Goal: Transaction & Acquisition: Book appointment/travel/reservation

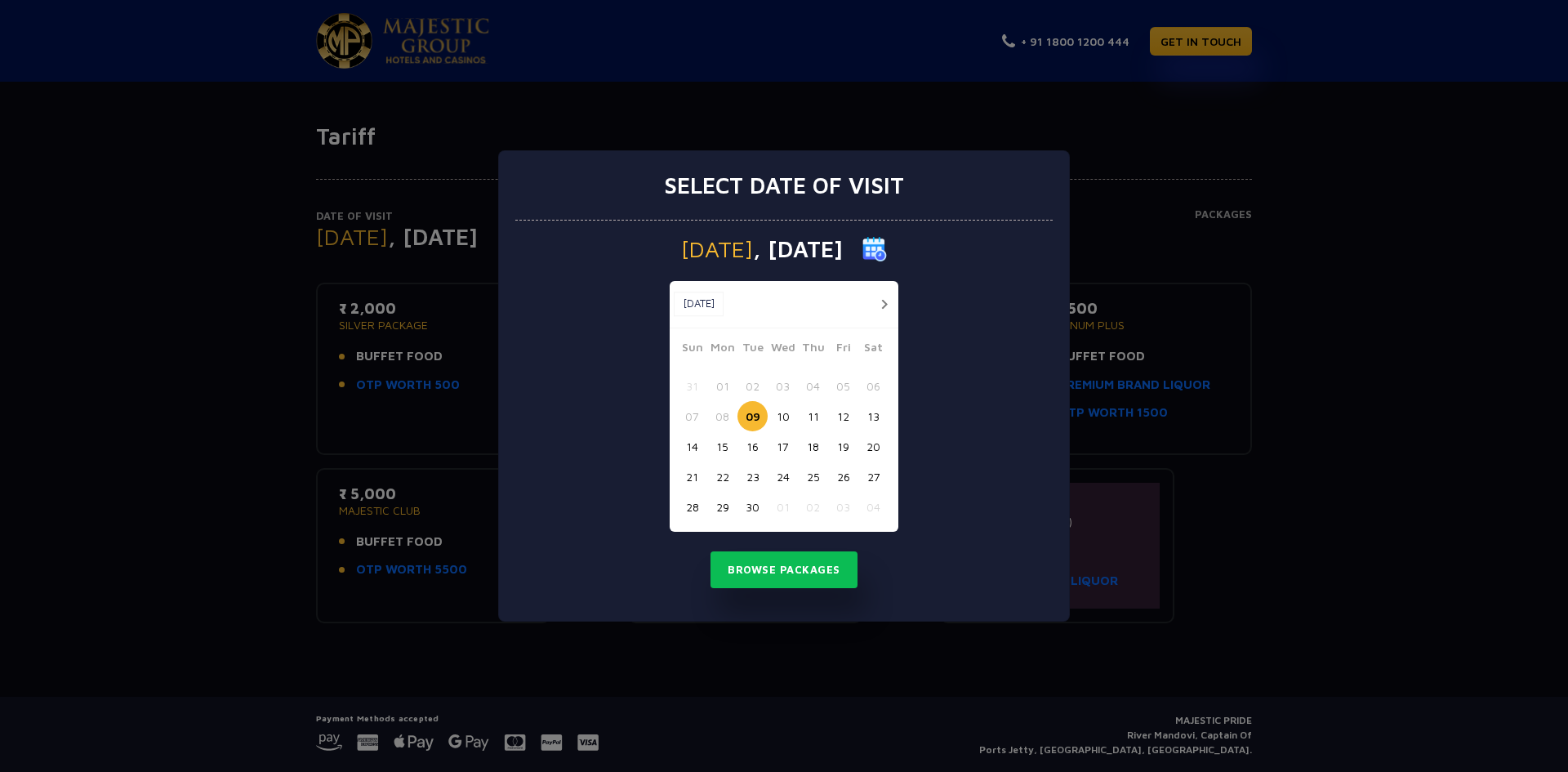
click at [883, 304] on button "button" at bounding box center [883, 304] width 20 height 20
click at [883, 303] on button "button" at bounding box center [883, 304] width 20 height 20
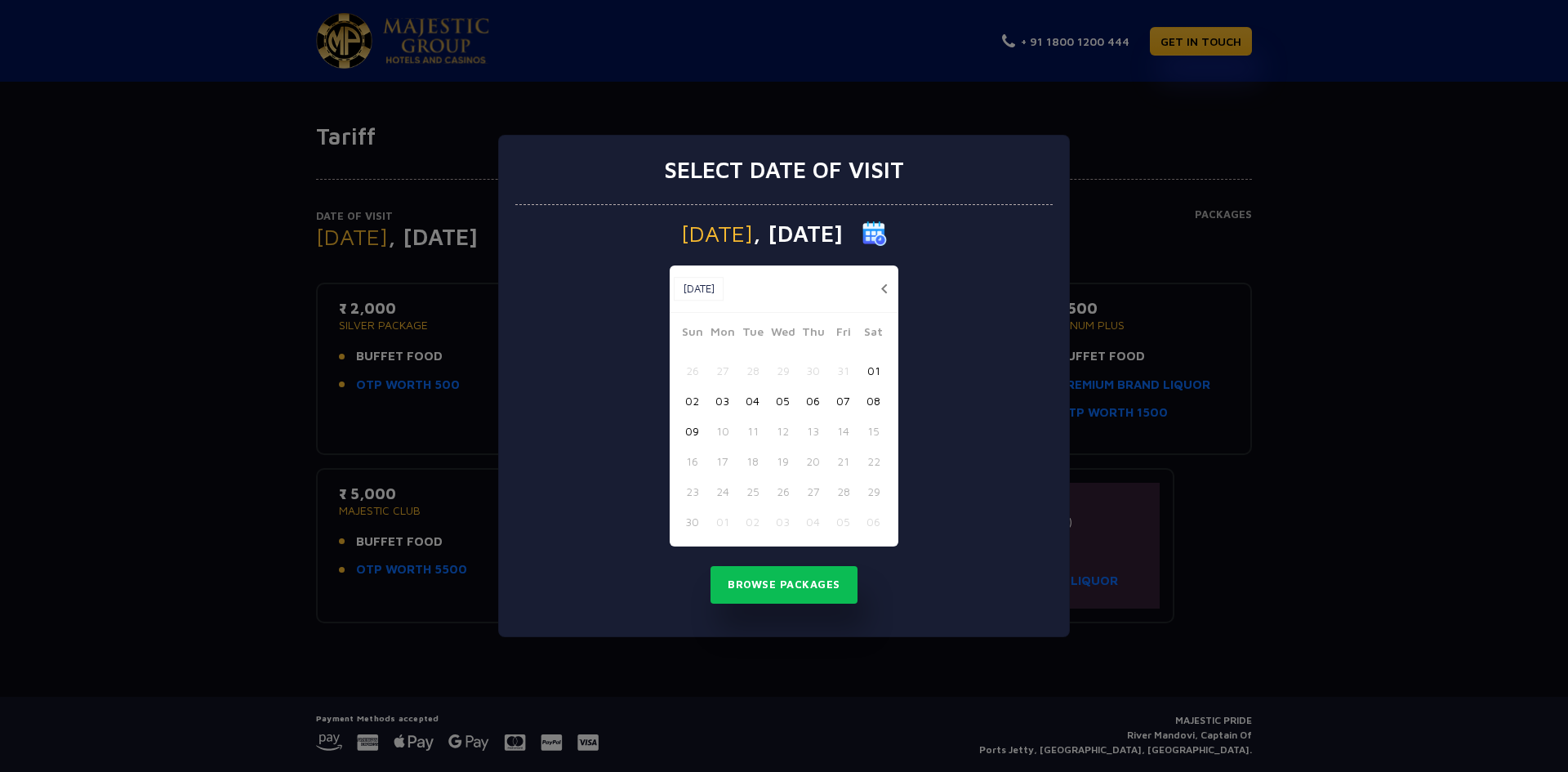
click at [848, 397] on button "07" at bounding box center [843, 401] width 30 height 30
click at [798, 571] on button "Browse Packages" at bounding box center [784, 585] width 147 height 37
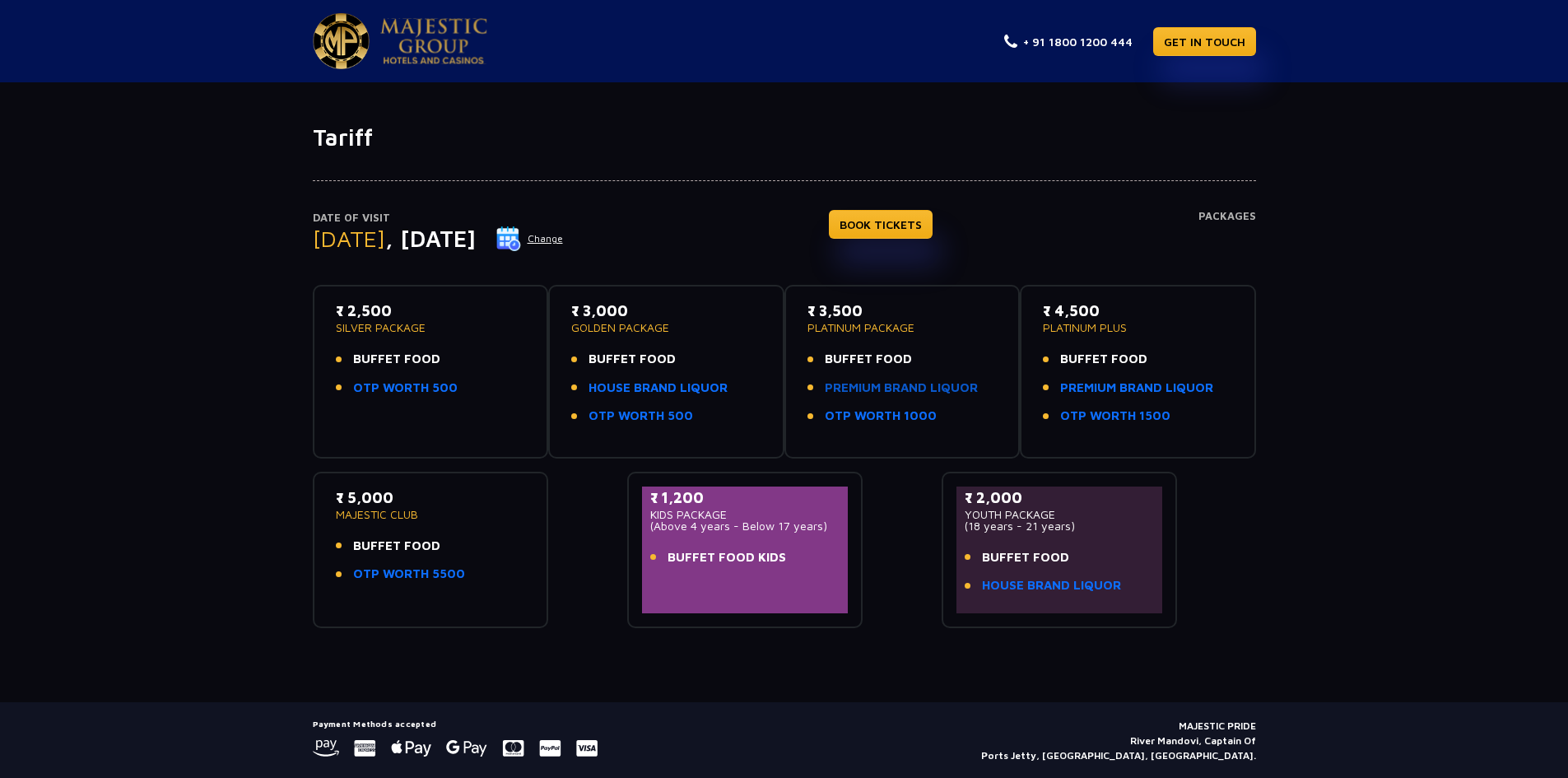
click at [946, 389] on link "PREMIUM BRAND LIQUOR" at bounding box center [901, 388] width 153 height 19
click at [1141, 419] on link "OTP WORTH 1500" at bounding box center [1116, 416] width 111 height 19
click at [564, 234] on button "Change" at bounding box center [529, 239] width 68 height 26
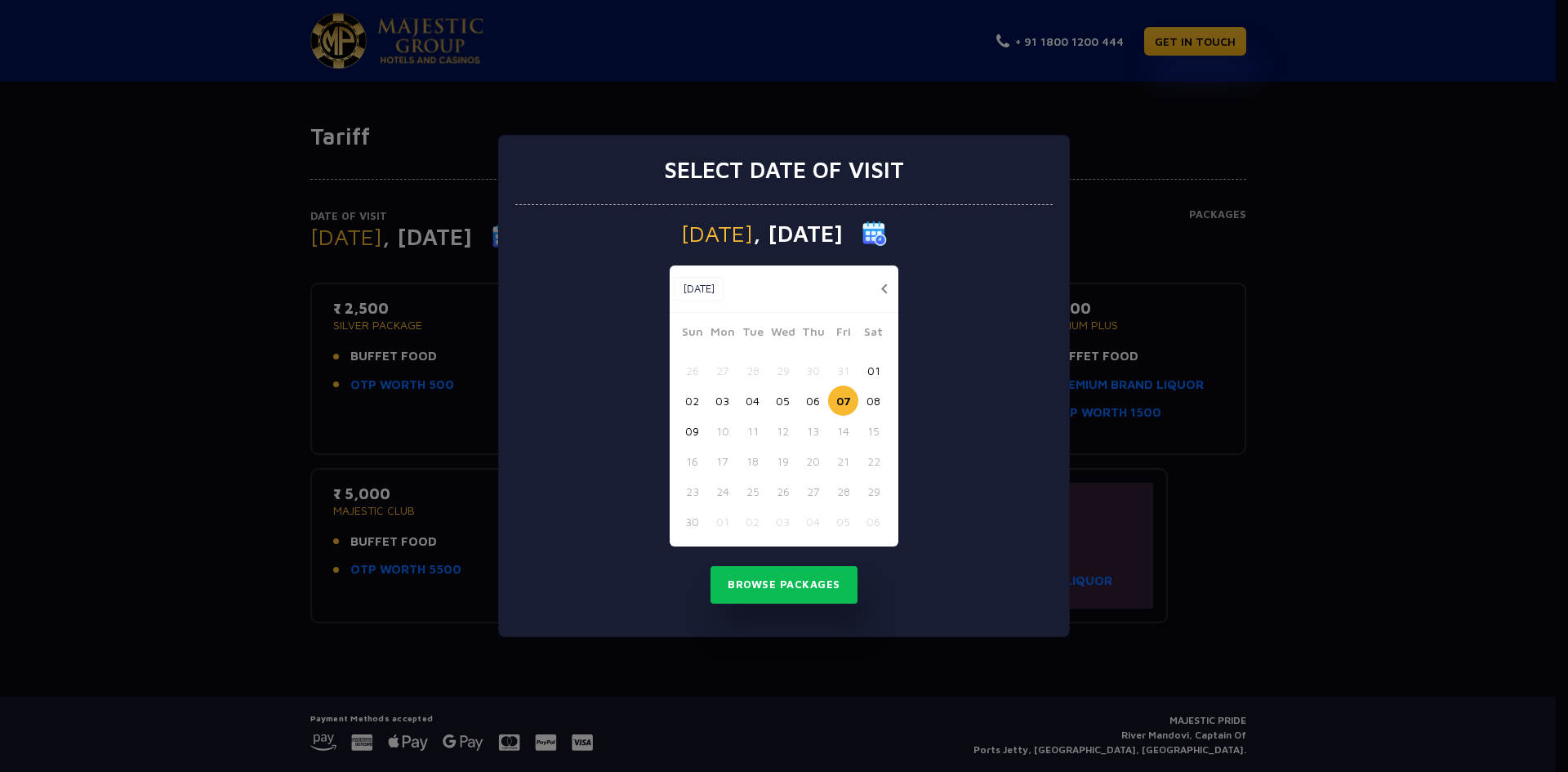
click at [874, 400] on button "08" at bounding box center [873, 401] width 30 height 30
click at [819, 570] on button "Browse Packages" at bounding box center [784, 585] width 147 height 37
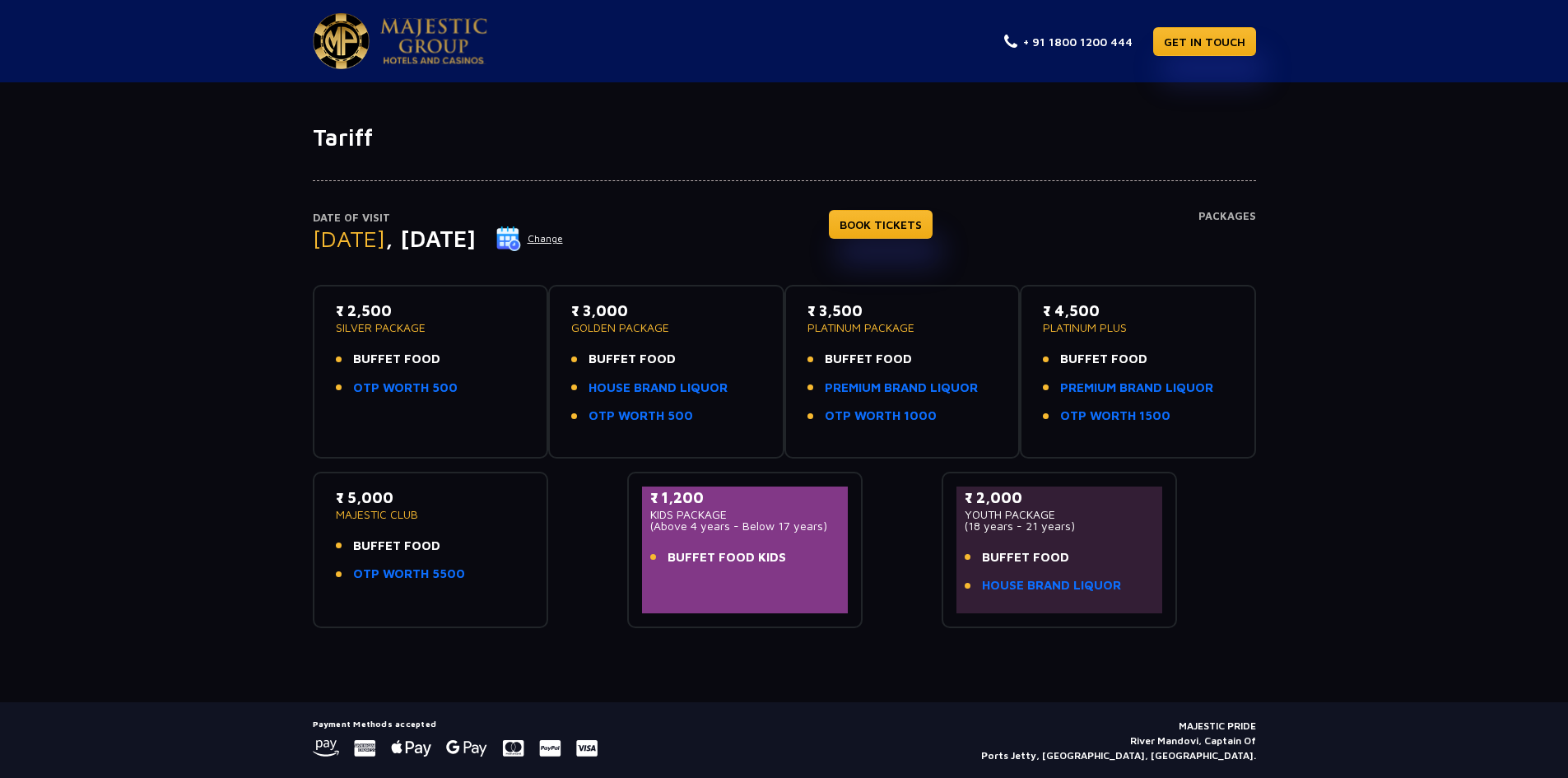
click at [564, 240] on button "Change" at bounding box center [529, 239] width 68 height 26
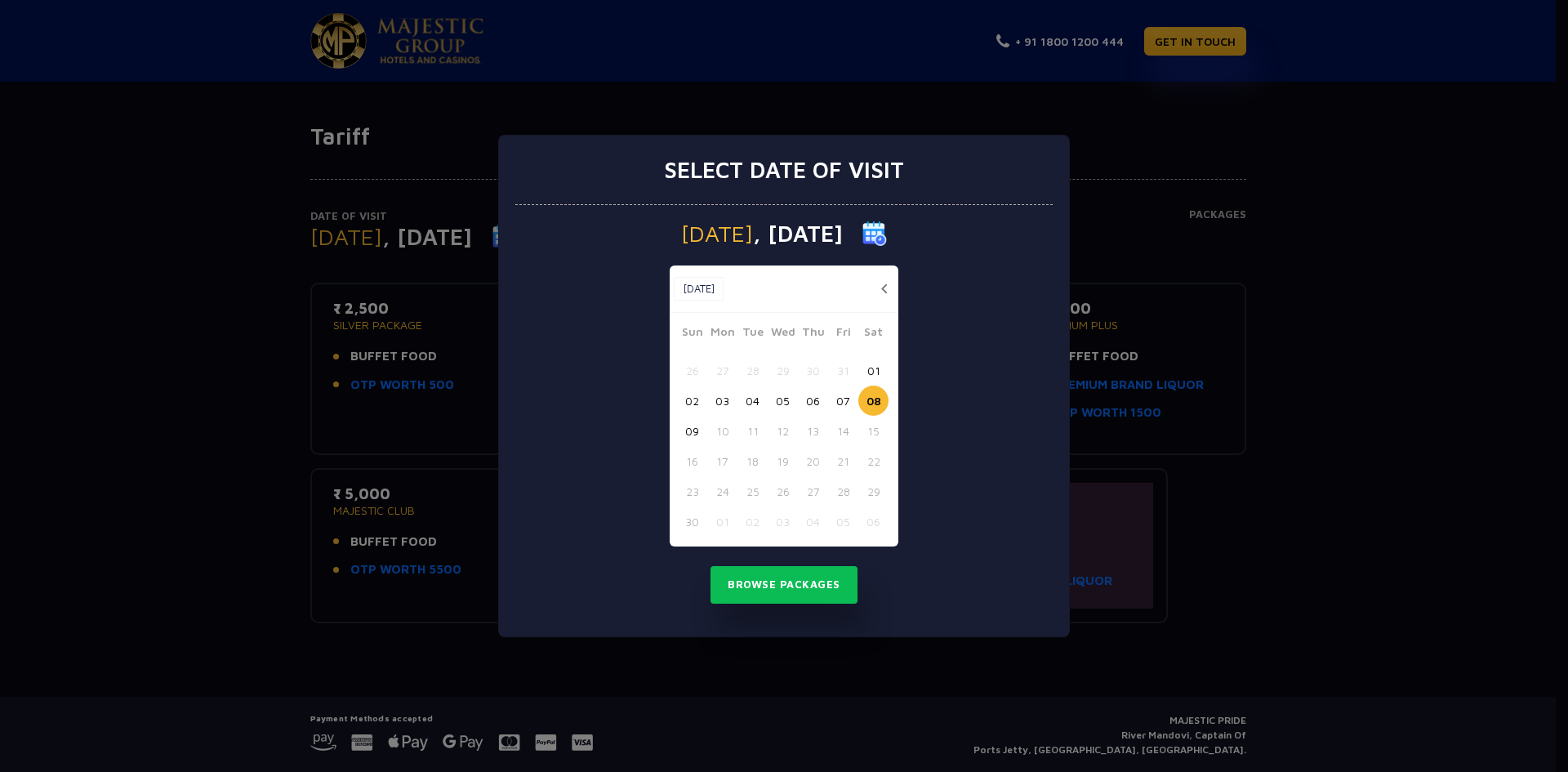
click at [683, 424] on button "09" at bounding box center [692, 430] width 30 height 30
click at [788, 580] on button "Browse Packages" at bounding box center [784, 585] width 147 height 37
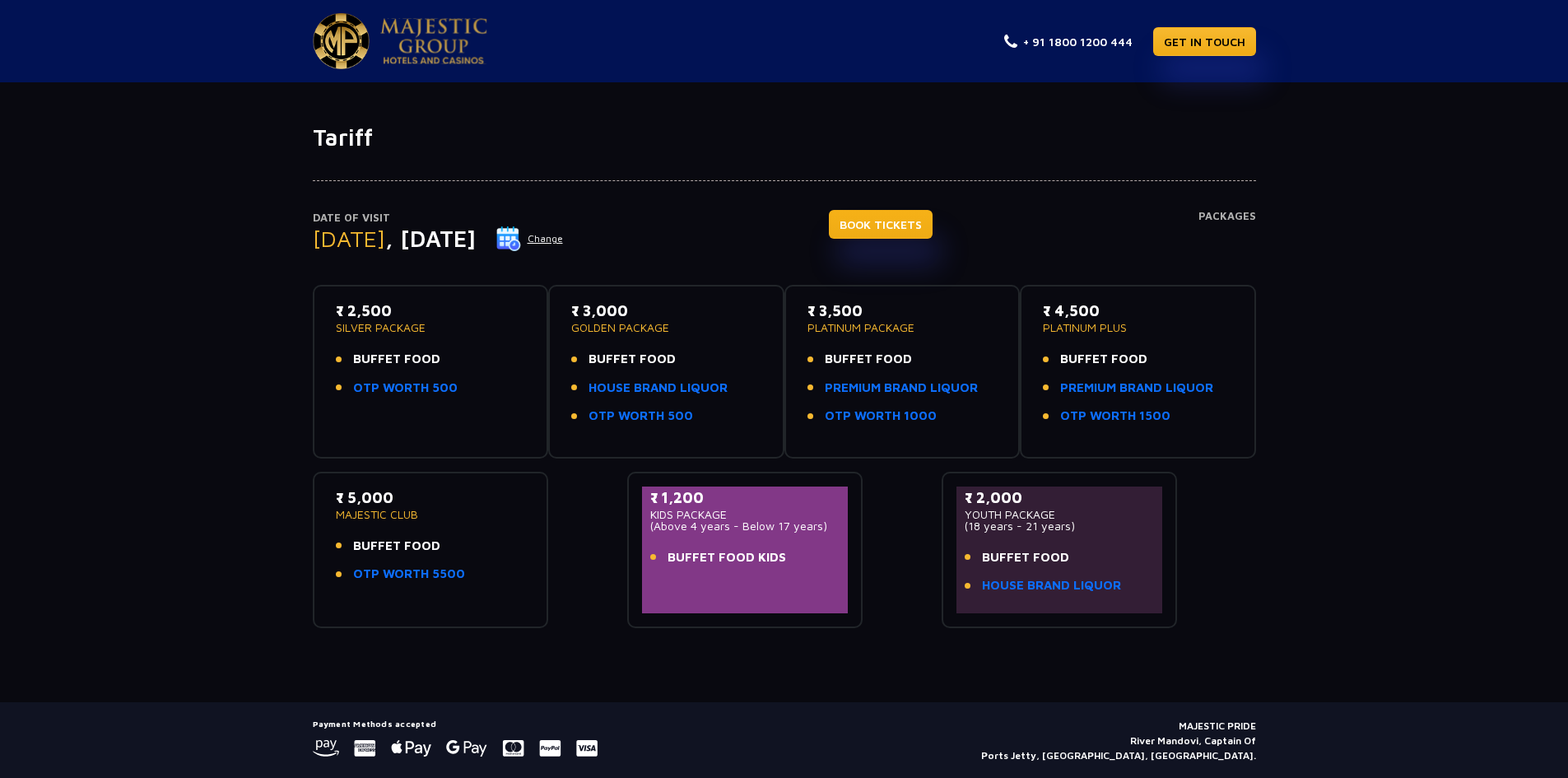
click at [903, 232] on link "BOOK TICKETS" at bounding box center [881, 224] width 104 height 29
click at [564, 231] on button "Change" at bounding box center [529, 239] width 68 height 26
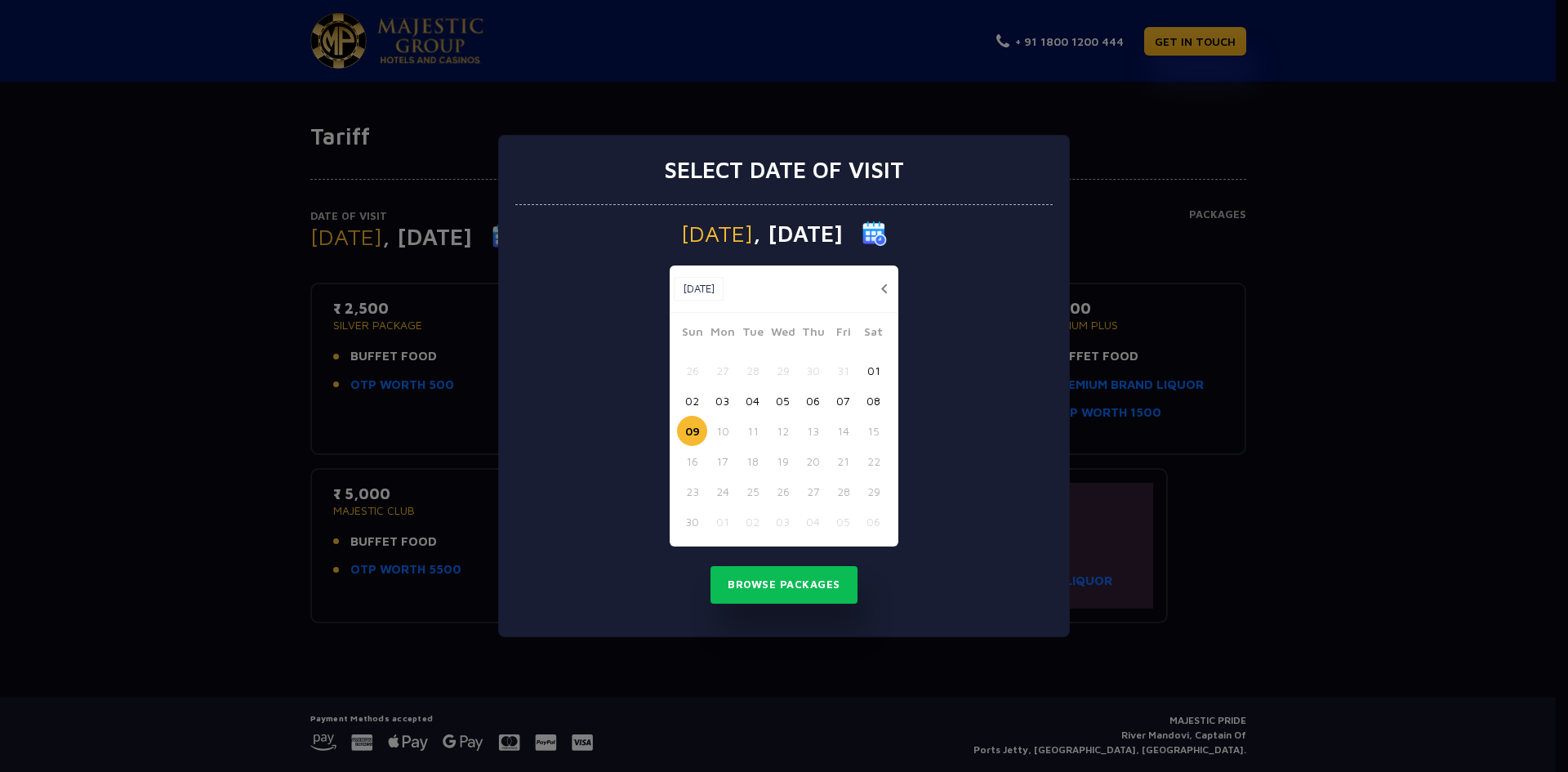
click at [802, 401] on button "06" at bounding box center [813, 401] width 30 height 30
click at [787, 581] on button "Browse Packages" at bounding box center [784, 585] width 147 height 37
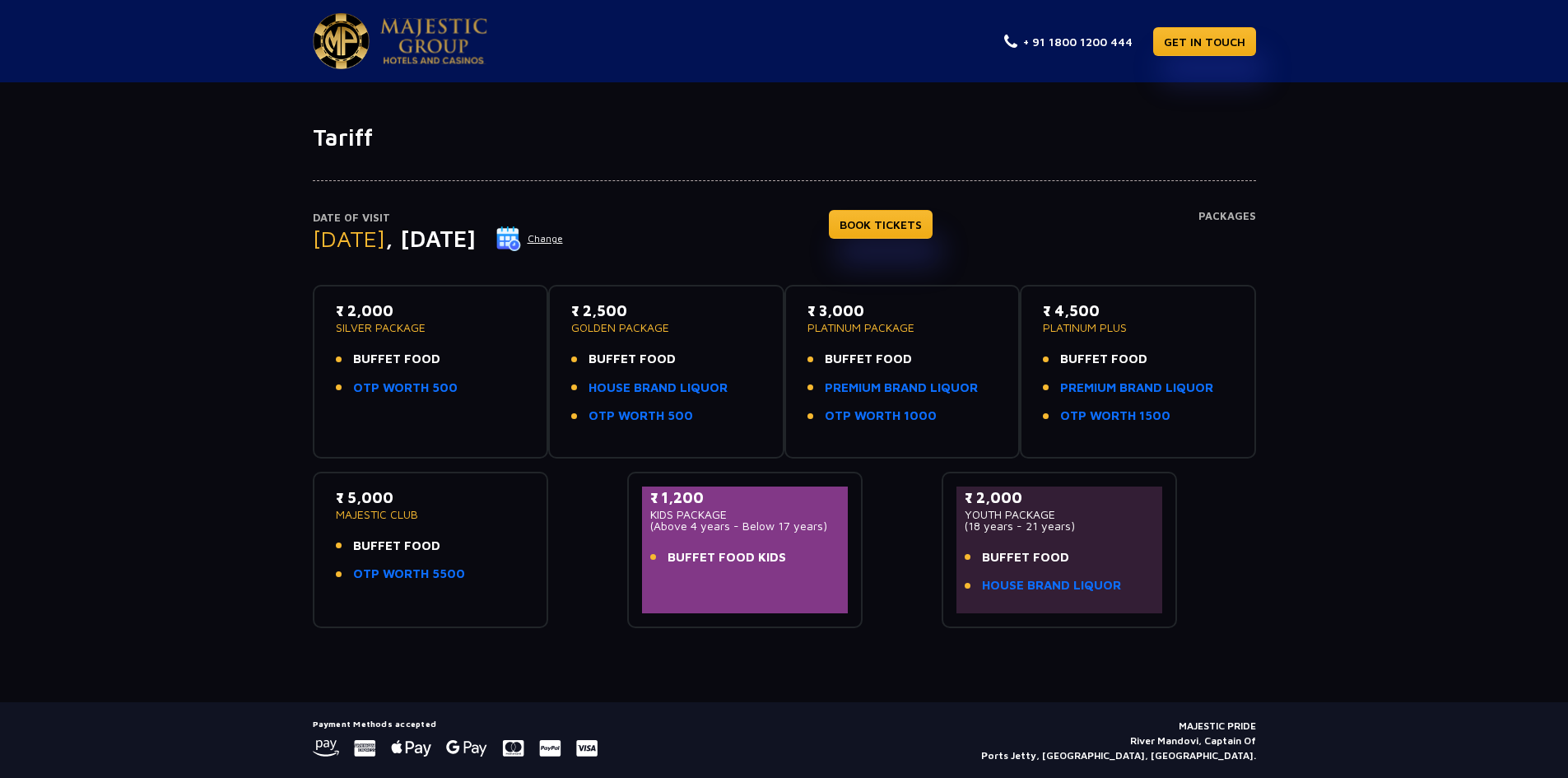
click at [564, 238] on button "Change" at bounding box center [529, 239] width 68 height 26
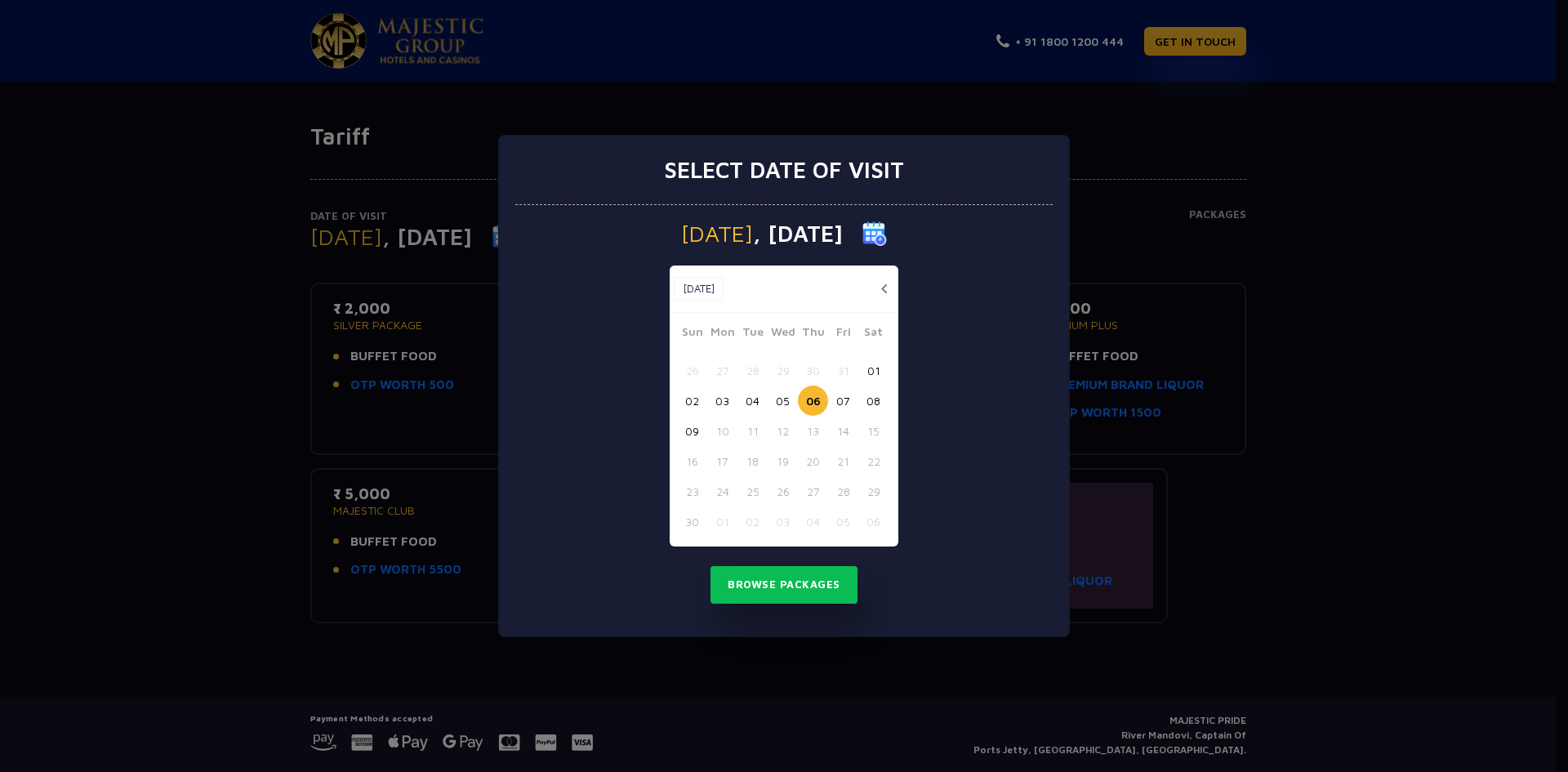
click at [843, 396] on button "07" at bounding box center [843, 401] width 30 height 30
click at [808, 574] on button "Browse Packages" at bounding box center [784, 585] width 147 height 37
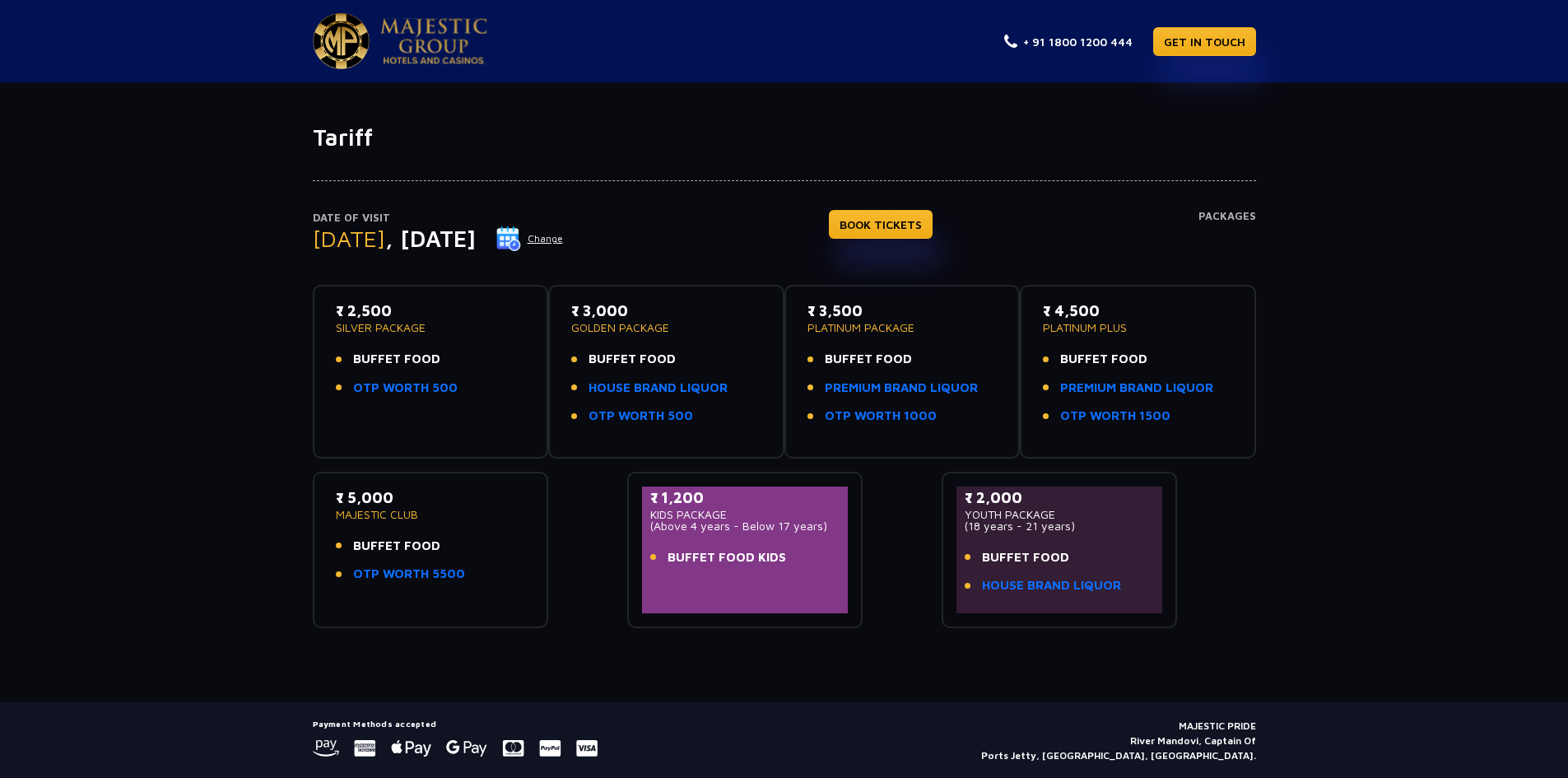
click at [564, 231] on button "Change" at bounding box center [529, 239] width 68 height 26
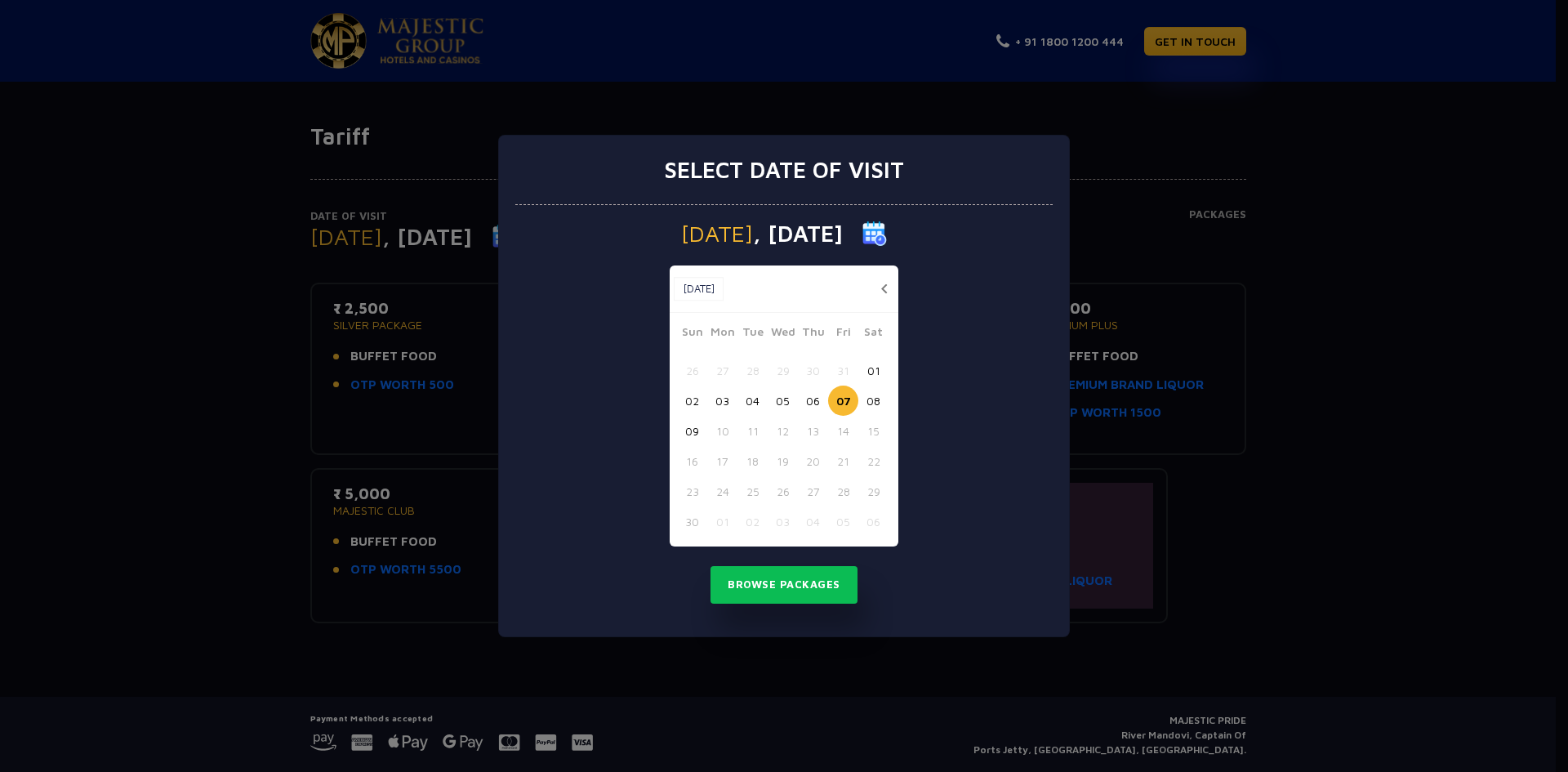
click at [783, 402] on button "05" at bounding box center [782, 401] width 30 height 30
click at [800, 581] on button "Browse Packages" at bounding box center [784, 585] width 147 height 37
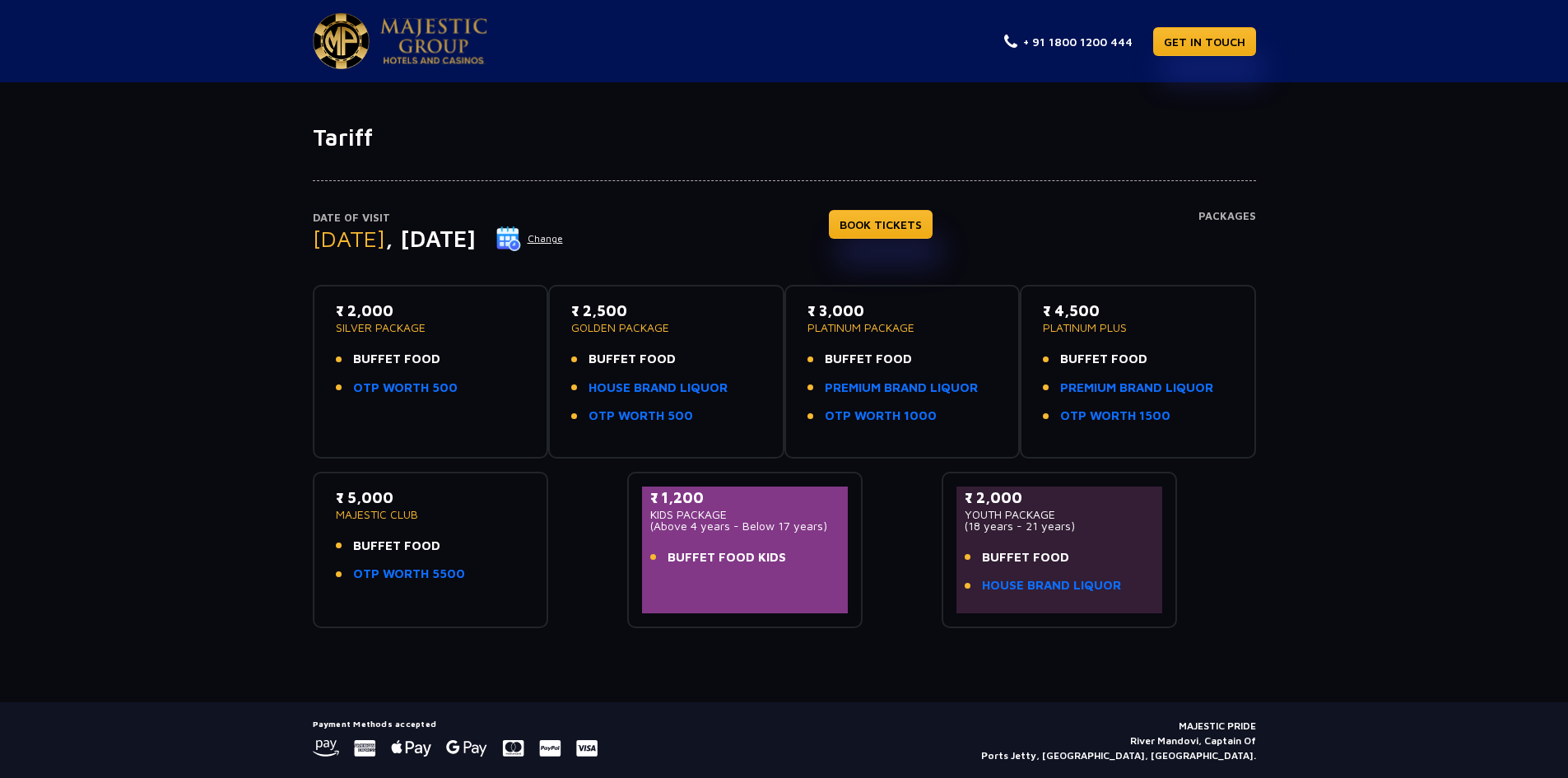
click at [564, 235] on button "Change" at bounding box center [529, 239] width 68 height 26
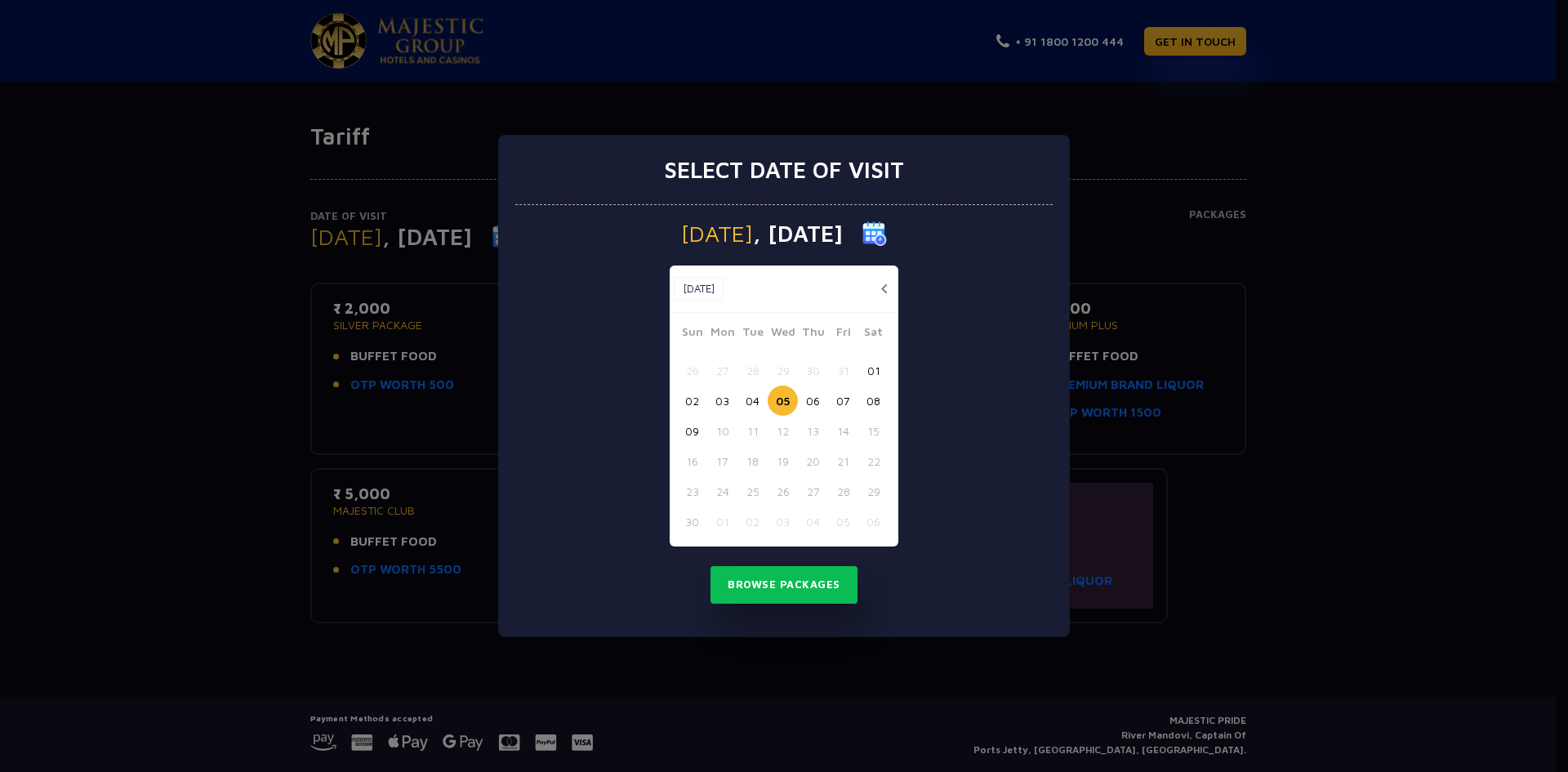
click at [816, 401] on button "06" at bounding box center [813, 401] width 30 height 30
click at [774, 575] on button "Browse Packages" at bounding box center [784, 585] width 147 height 37
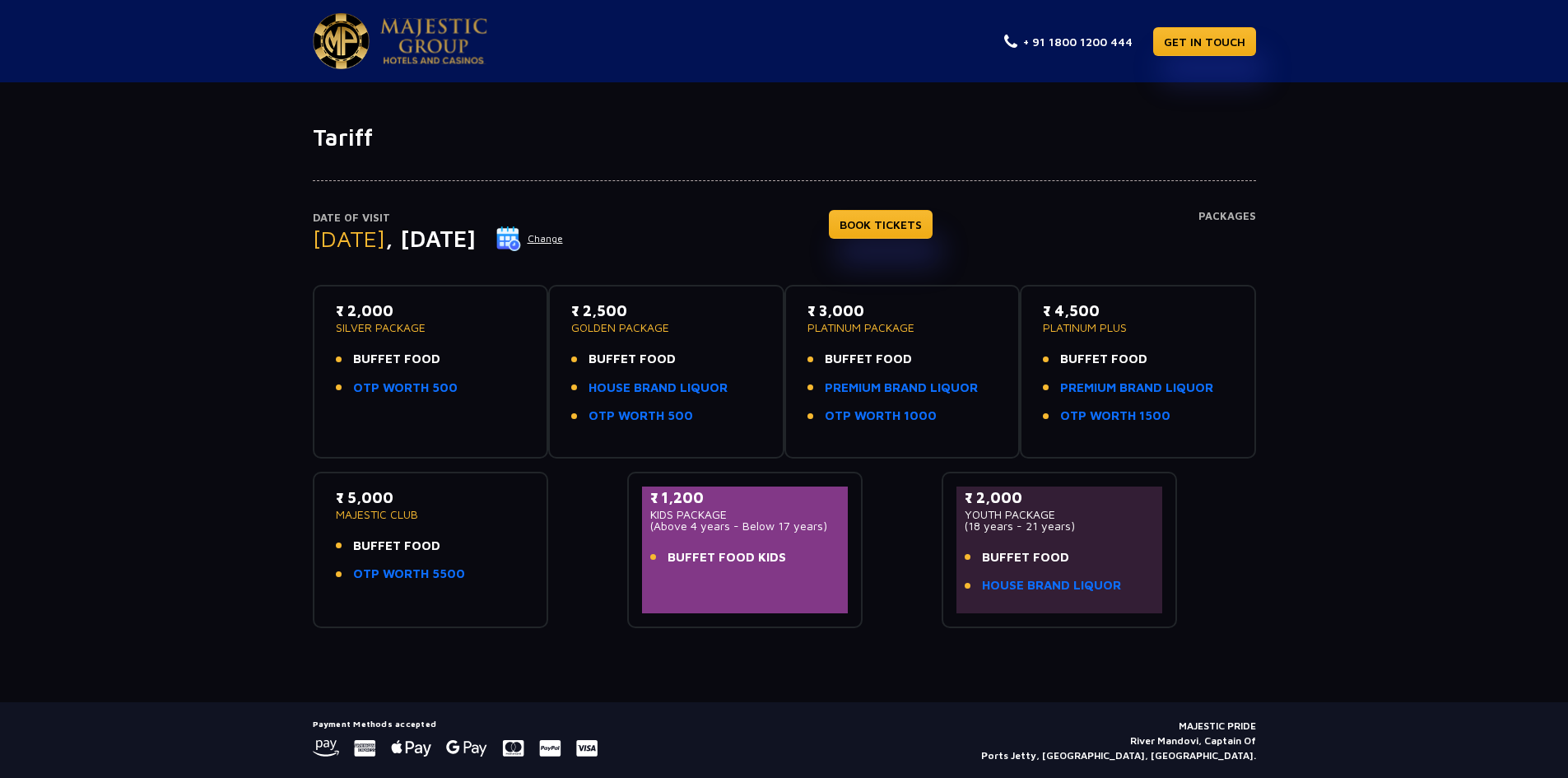
click at [564, 235] on button "Change" at bounding box center [529, 239] width 68 height 26
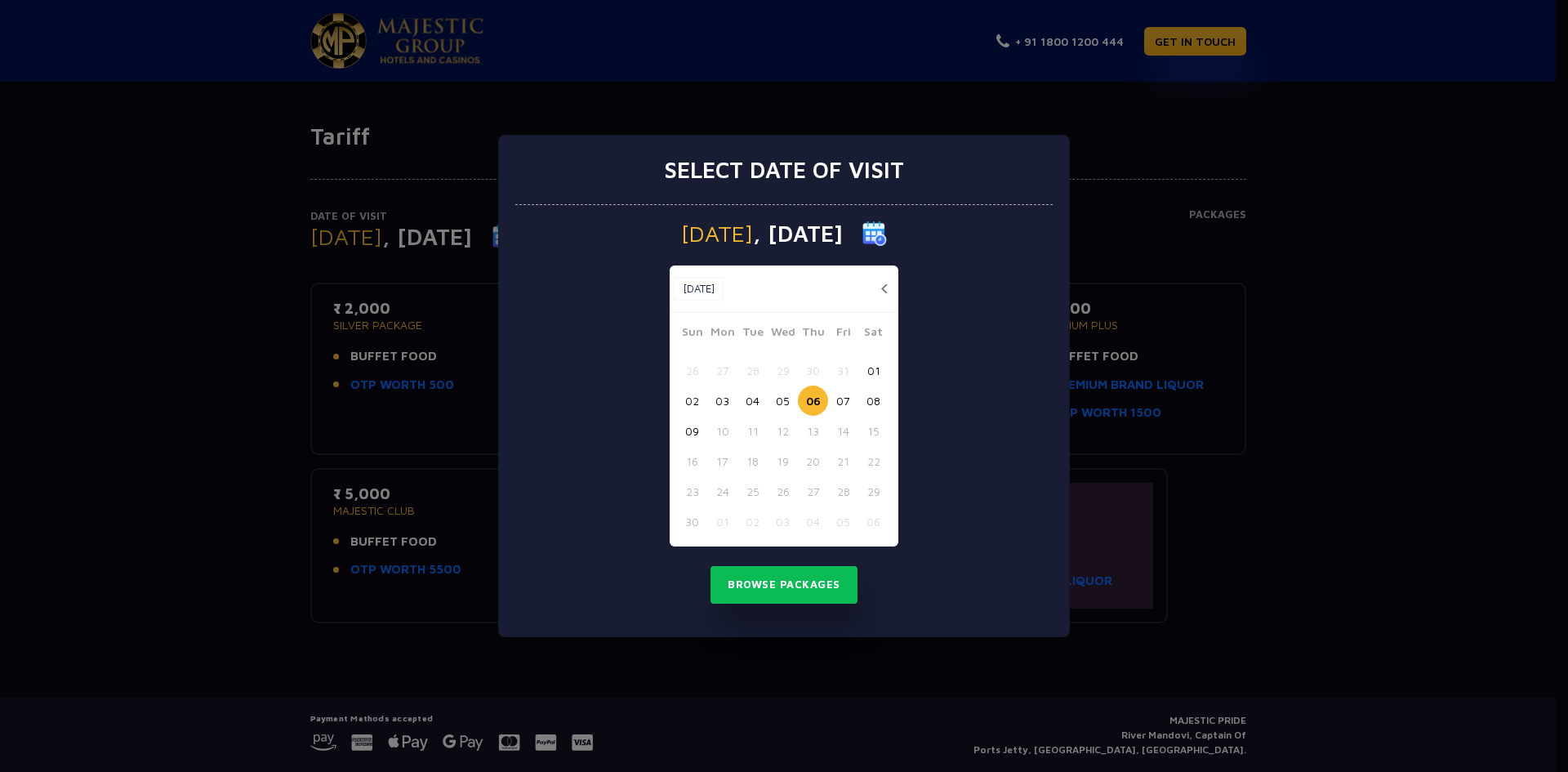
click at [856, 398] on button "07" at bounding box center [843, 401] width 30 height 30
click at [792, 586] on button "Browse Packages" at bounding box center [784, 585] width 147 height 37
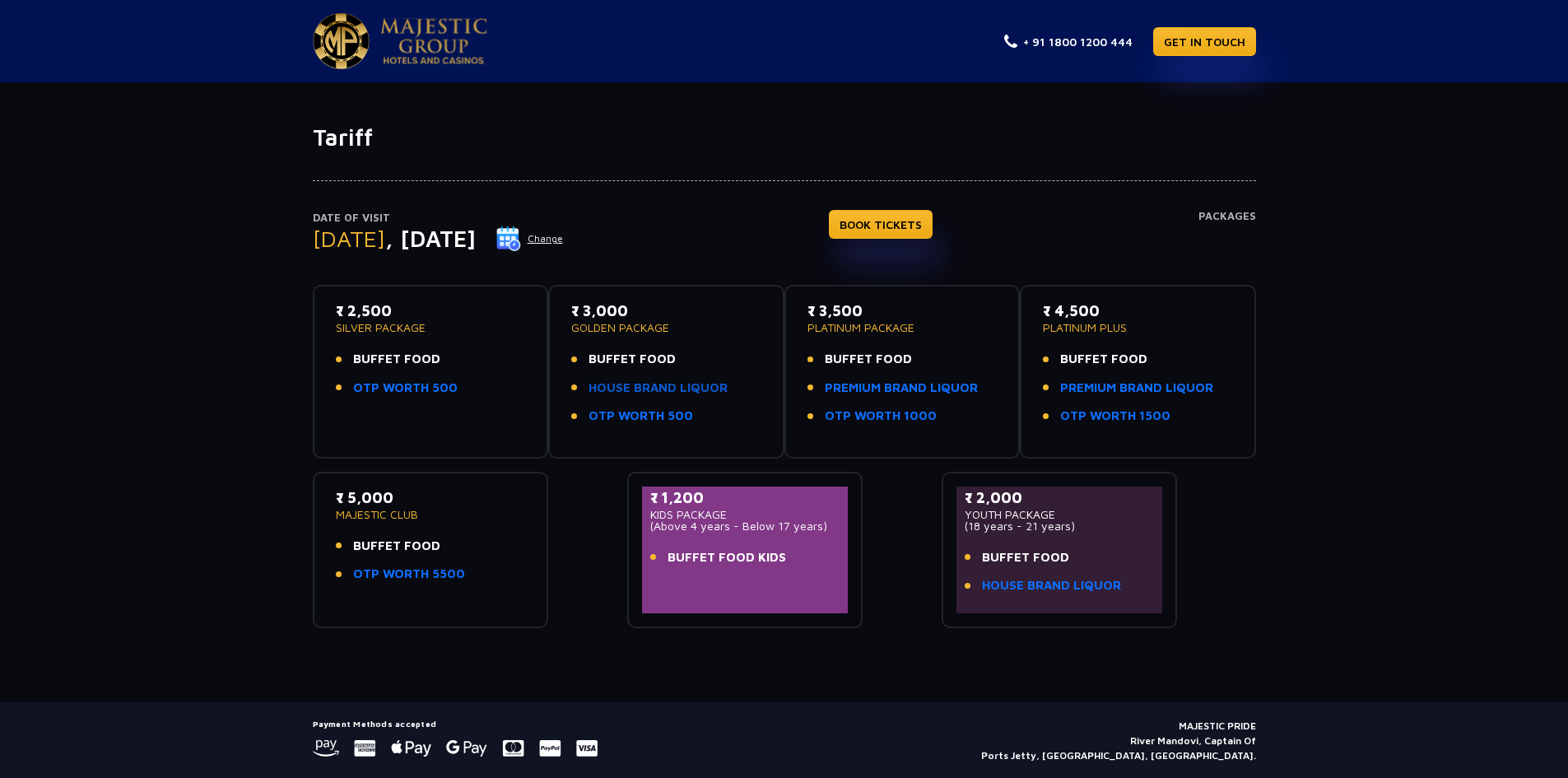
click at [643, 392] on link "HOUSE BRAND LIQUOR" at bounding box center [658, 388] width 139 height 19
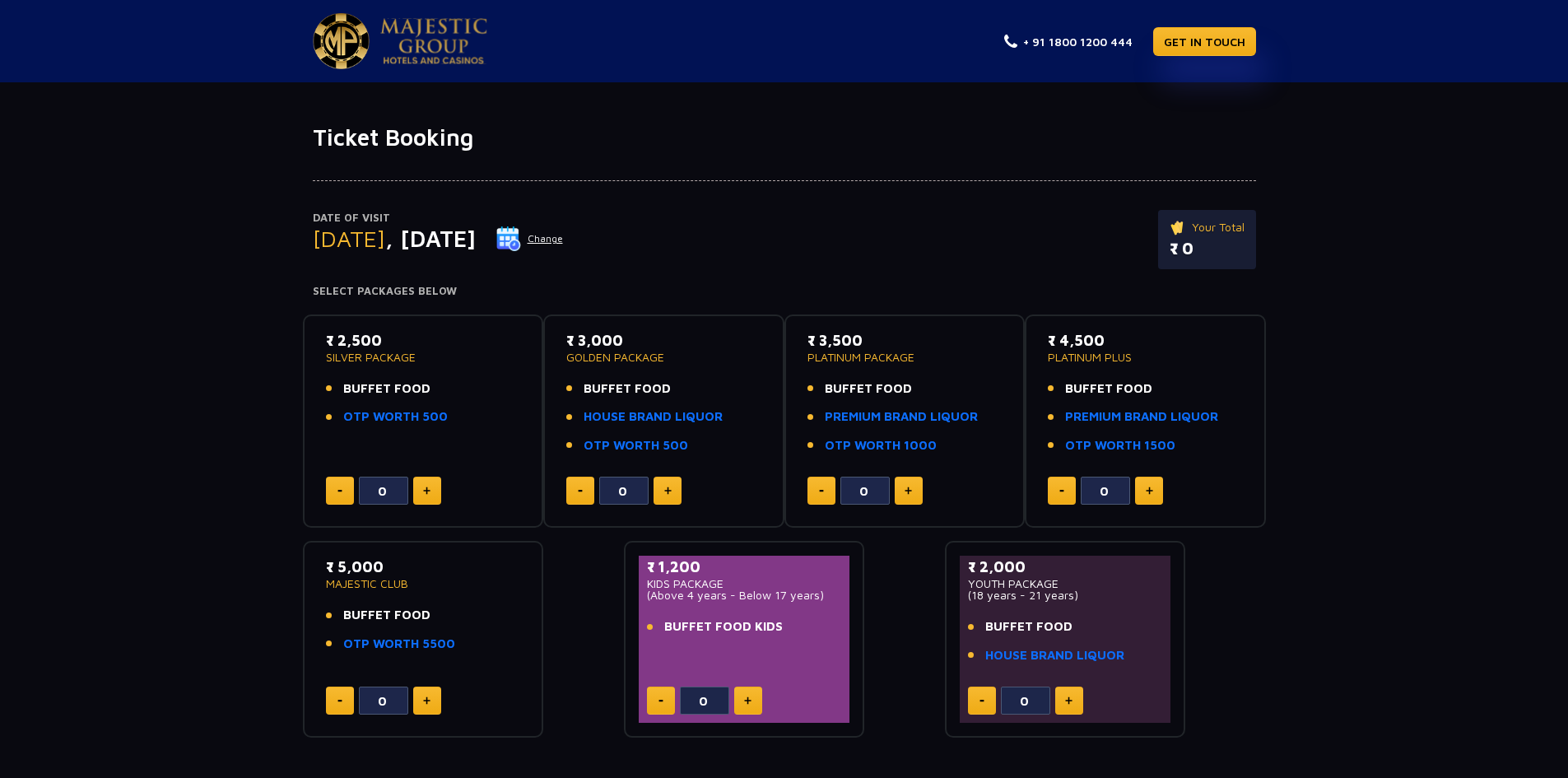
click at [1519, 397] on div "Date of Visit [DATE] Change Your Total ₹ 0 Select Packages Below ₹ 2,500 SILVER…" at bounding box center [784, 445] width 1568 height 587
